Goal: Find specific page/section: Find specific page/section

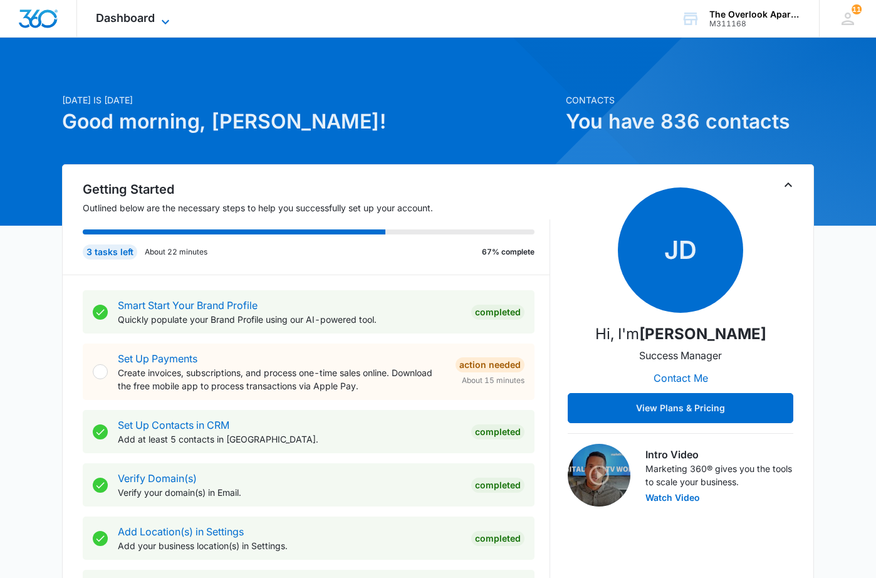
drag, startPoint x: 108, startPoint y: 21, endPoint x: 100, endPoint y: 43, distance: 24.2
click at [108, 20] on span "Dashboard" at bounding box center [125, 17] width 59 height 13
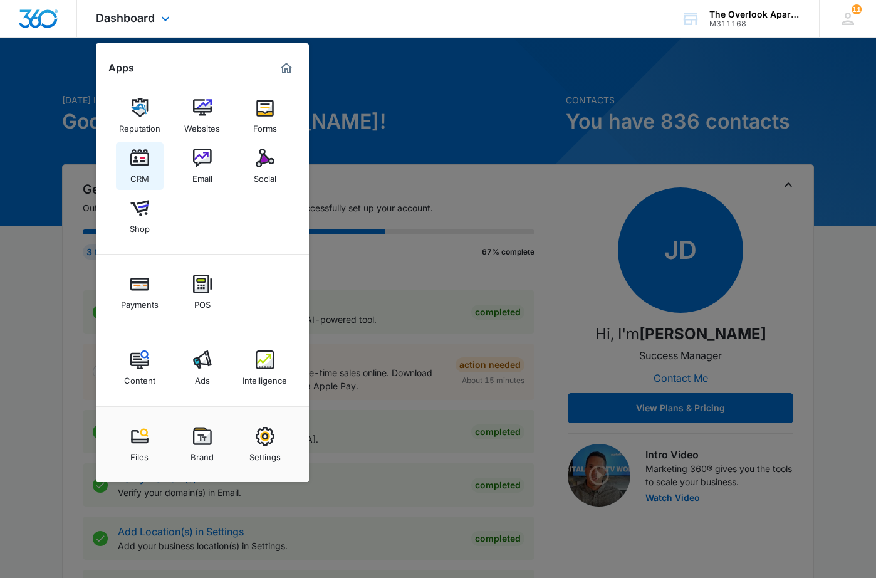
click at [137, 161] on img at bounding box center [139, 157] width 19 height 19
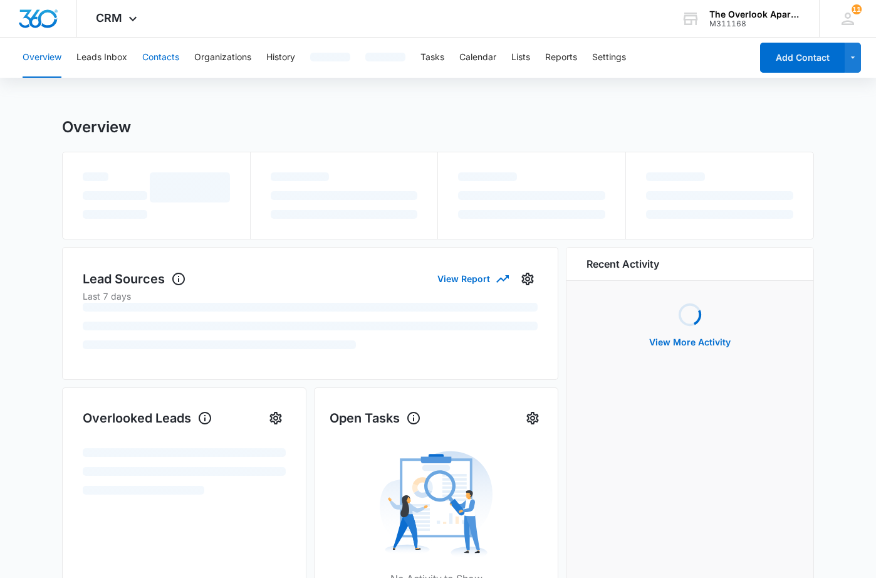
click at [148, 54] on button "Contacts" at bounding box center [160, 58] width 37 height 40
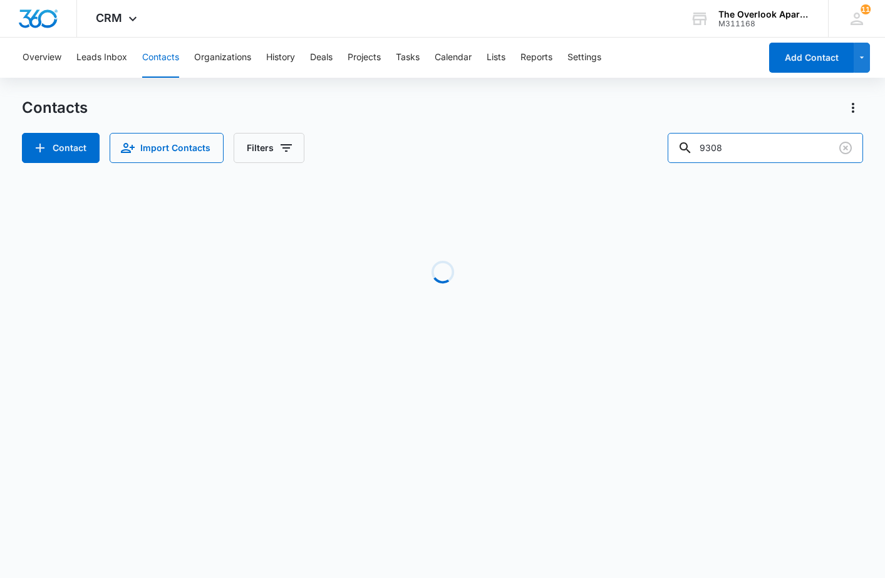
drag, startPoint x: 783, startPoint y: 152, endPoint x: 630, endPoint y: 150, distance: 152.3
click at [632, 152] on div "Contact Import Contacts Filters 9308" at bounding box center [442, 148] width 841 height 30
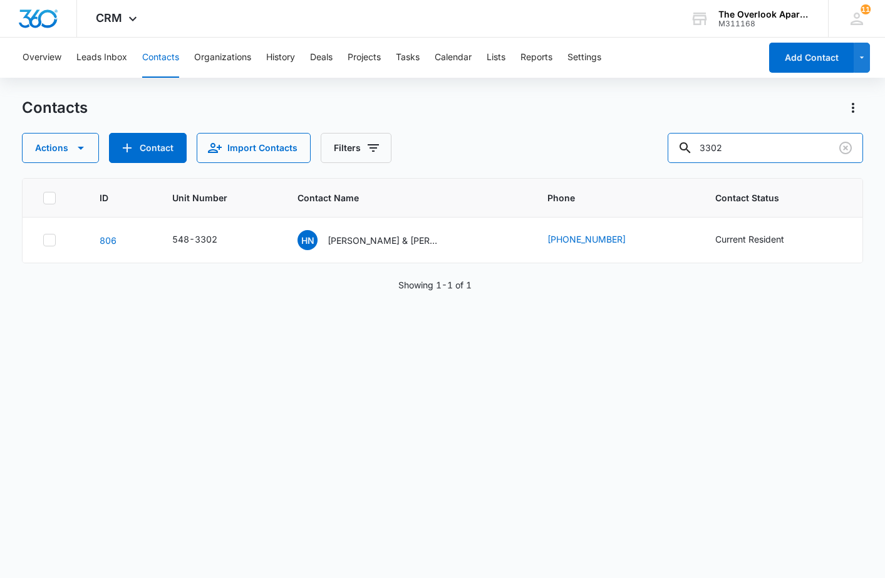
type input "3302"
click at [368, 244] on p "[PERSON_NAME] & [PERSON_NAME]" at bounding box center [384, 240] width 113 height 13
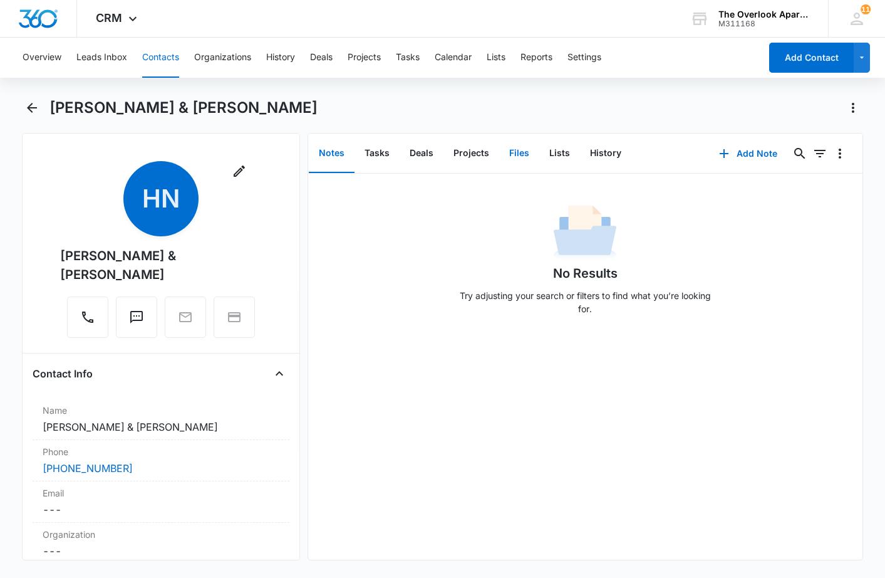
click at [509, 160] on button "Files" at bounding box center [519, 153] width 40 height 39
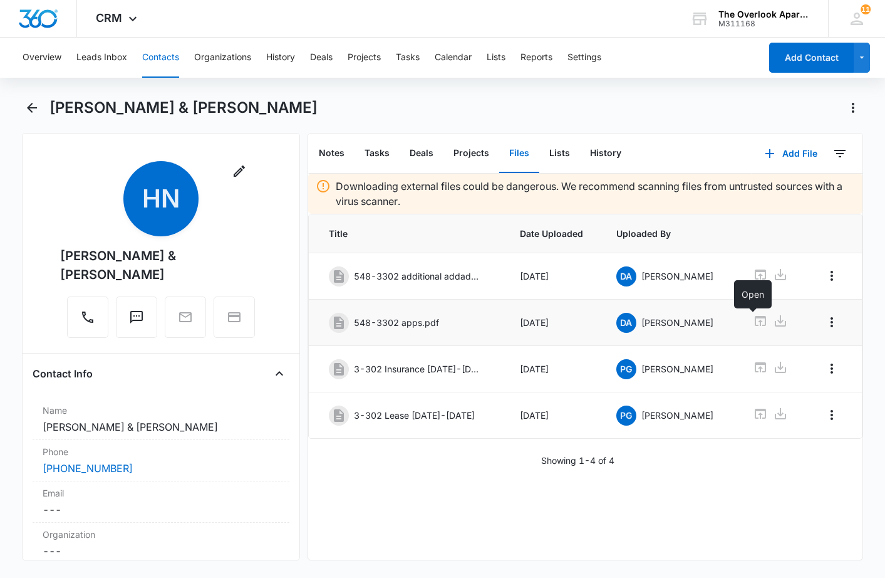
click at [755, 325] on icon at bounding box center [760, 321] width 11 height 10
click at [755, 414] on icon at bounding box center [760, 413] width 11 height 10
